Goal: Transaction & Acquisition: Purchase product/service

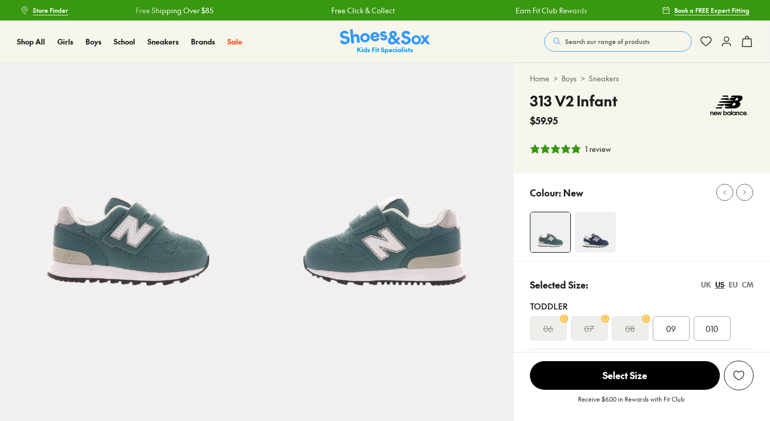
select select "*"
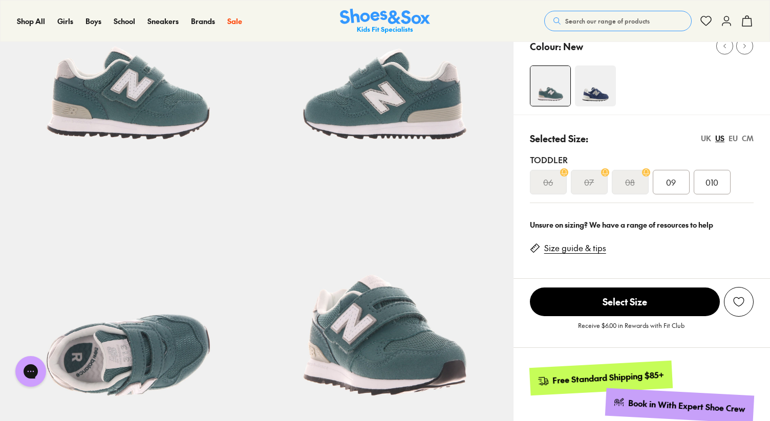
scroll to position [138, 0]
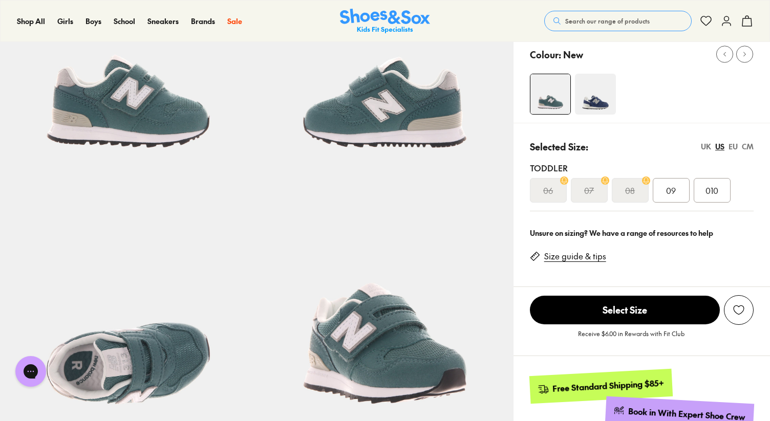
click at [708, 148] on div "UK" at bounding box center [705, 146] width 10 height 11
click at [733, 146] on div "EU" at bounding box center [732, 146] width 9 height 11
click at [720, 147] on div "US" at bounding box center [719, 146] width 9 height 11
click at [730, 147] on div "EU" at bounding box center [732, 146] width 9 height 11
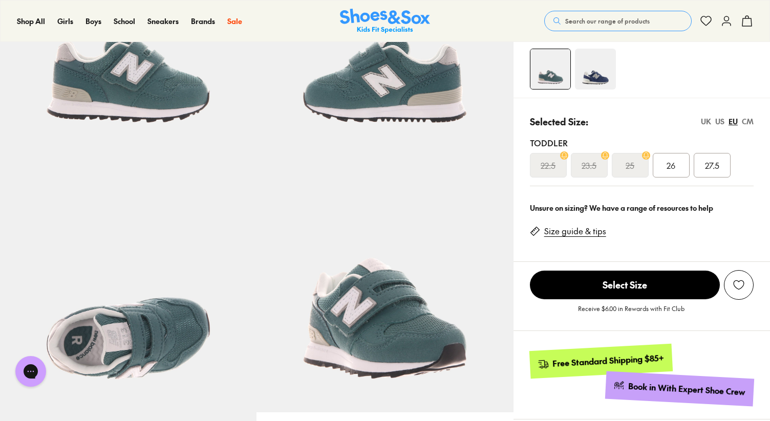
scroll to position [177, 0]
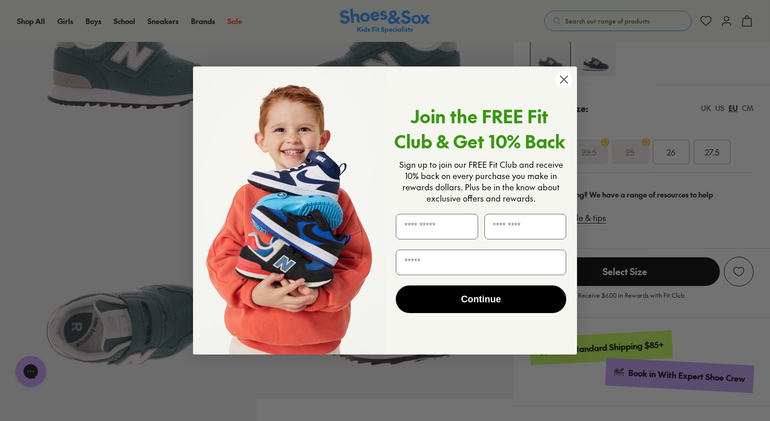
click at [560, 81] on circle "Close dialog" at bounding box center [563, 79] width 17 height 17
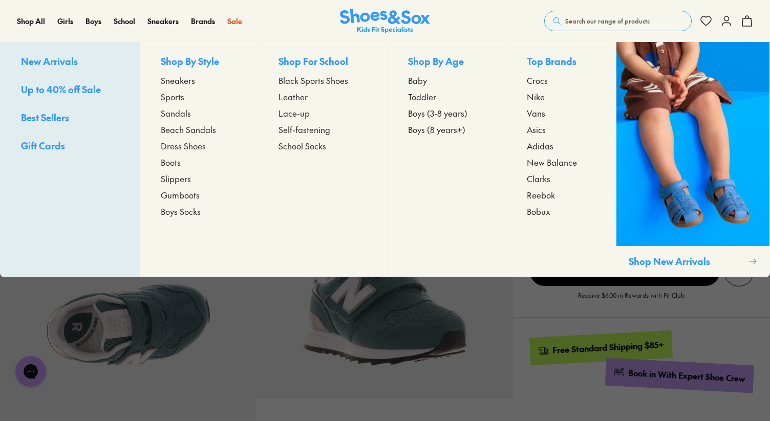
click at [76, 89] on span "Up to 40% off Sale" at bounding box center [61, 89] width 80 height 13
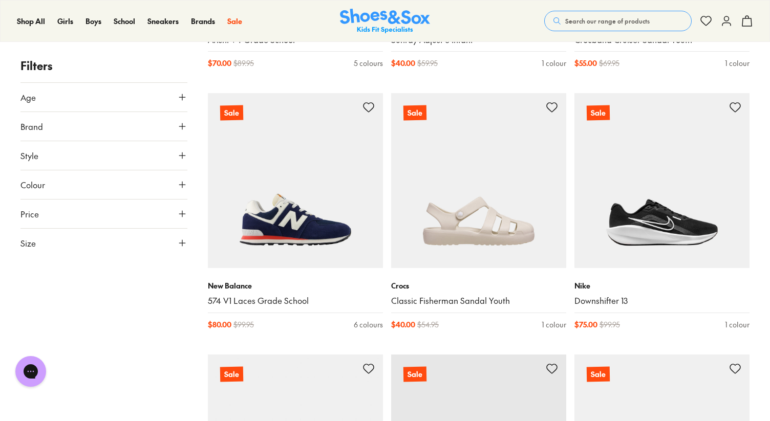
scroll to position [1944, 0]
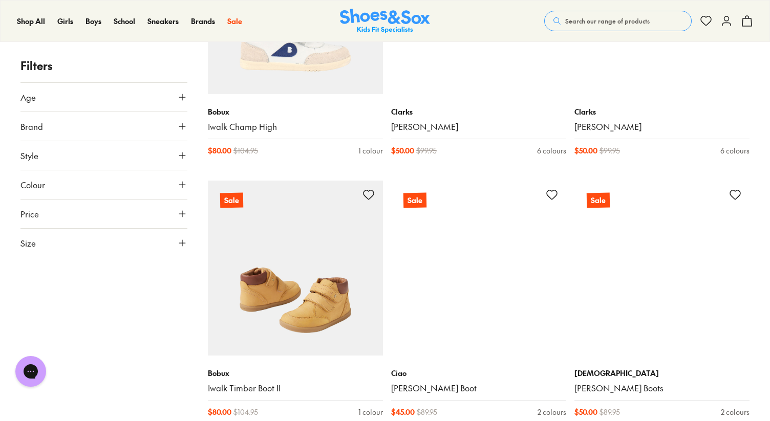
scroll to position [4009, 0]
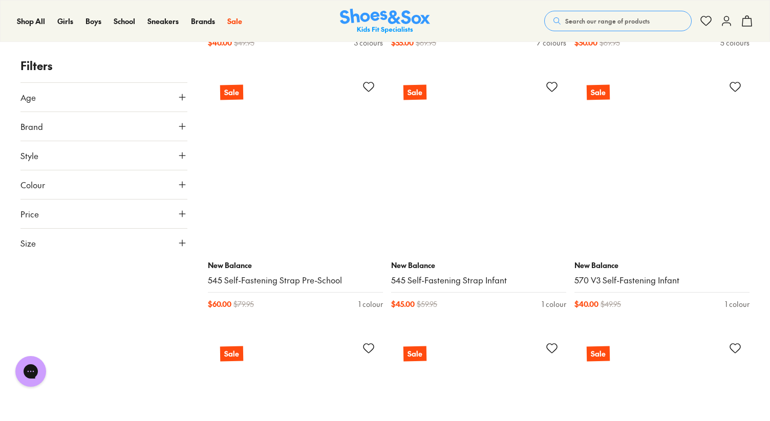
scroll to position [7717, 0]
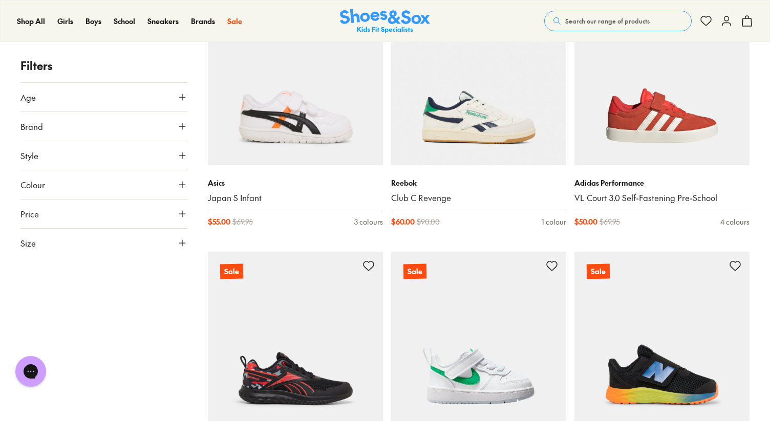
scroll to position [8754, 0]
